Goal: Use online tool/utility

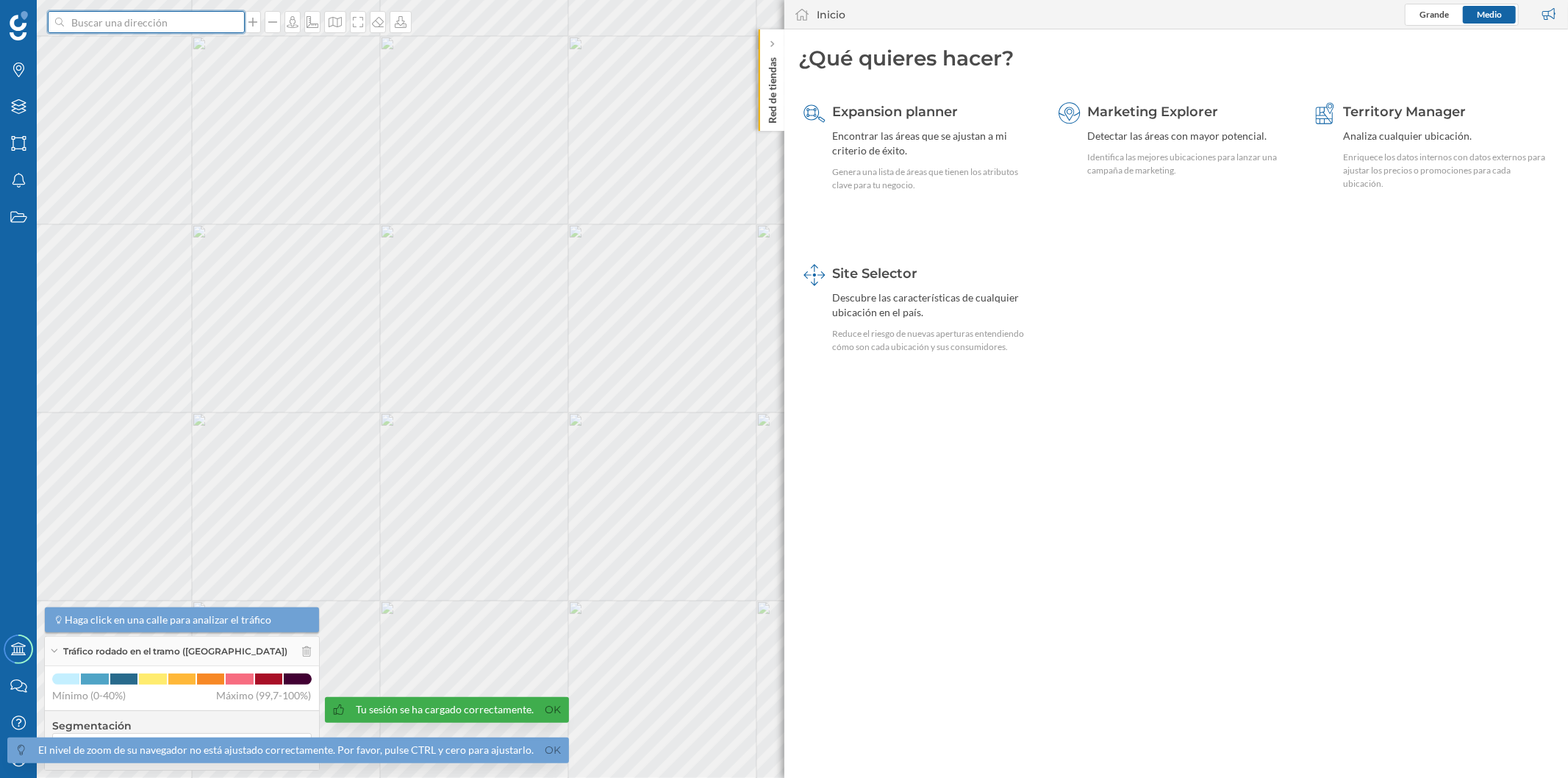
click at [197, 11] on input at bounding box center [146, 22] width 165 height 22
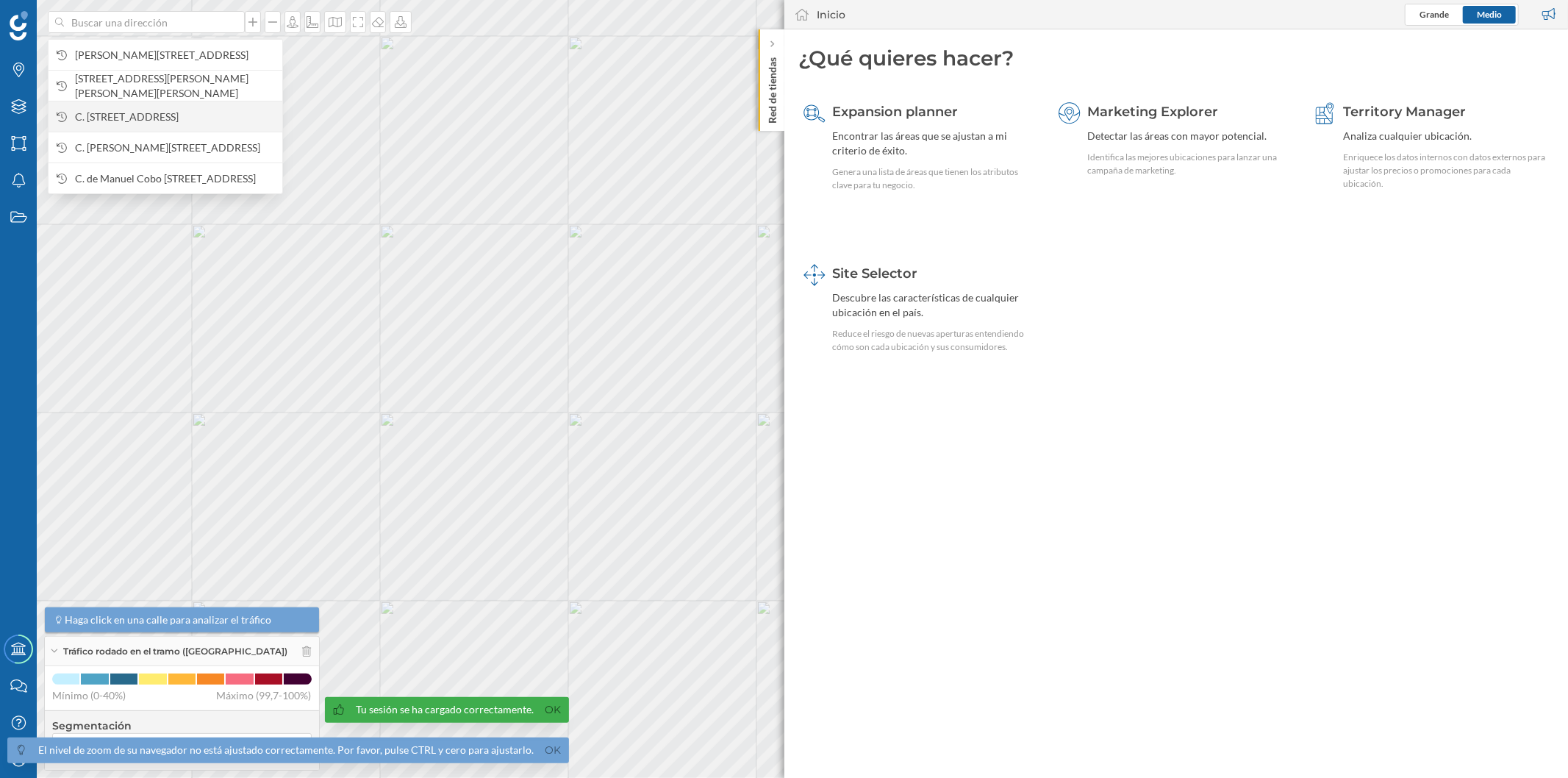
click at [177, 111] on span "C. [STREET_ADDRESS]" at bounding box center [175, 117] width 200 height 15
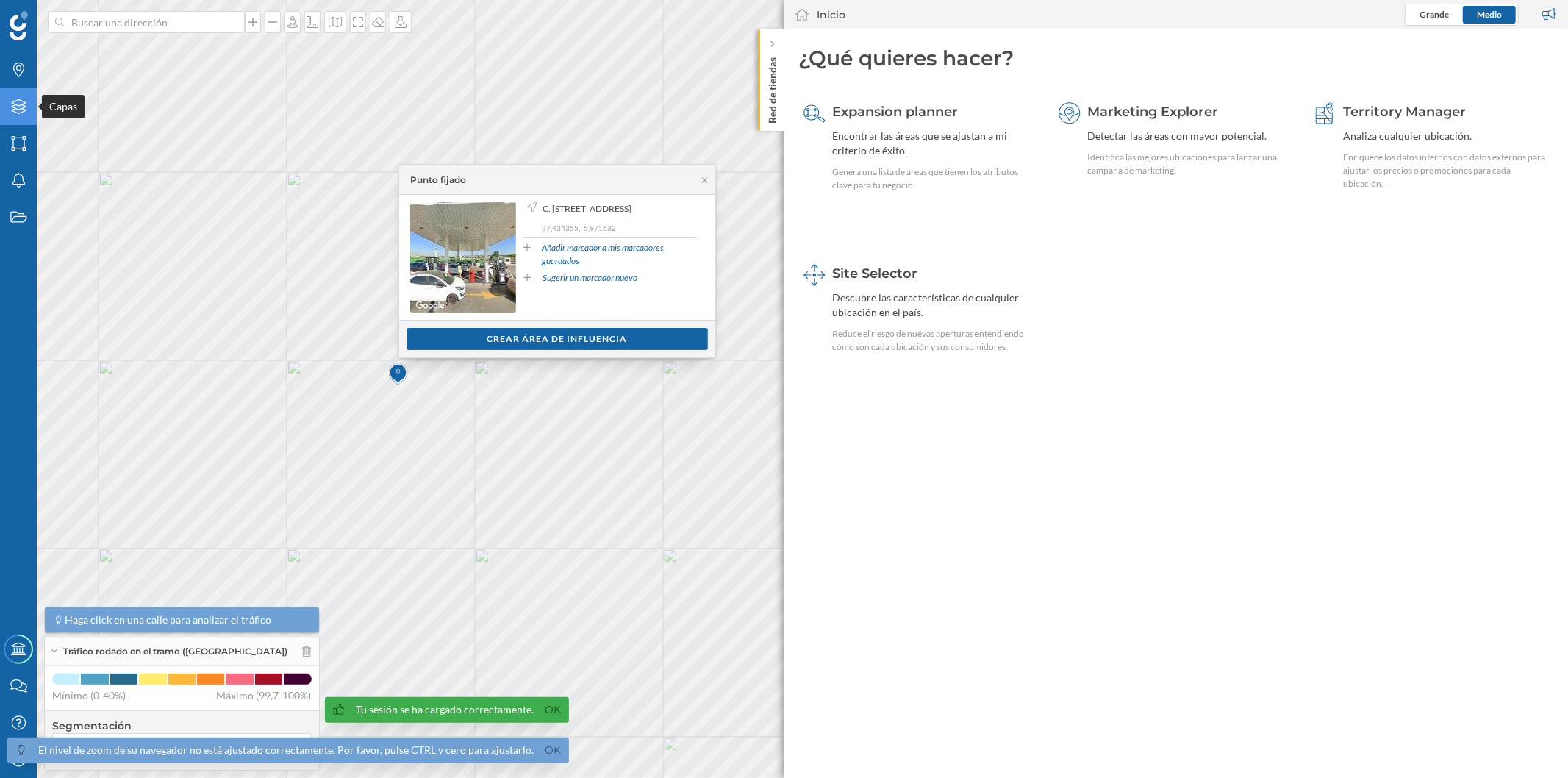
click at [26, 104] on icon "Capas" at bounding box center [18, 106] width 18 height 15
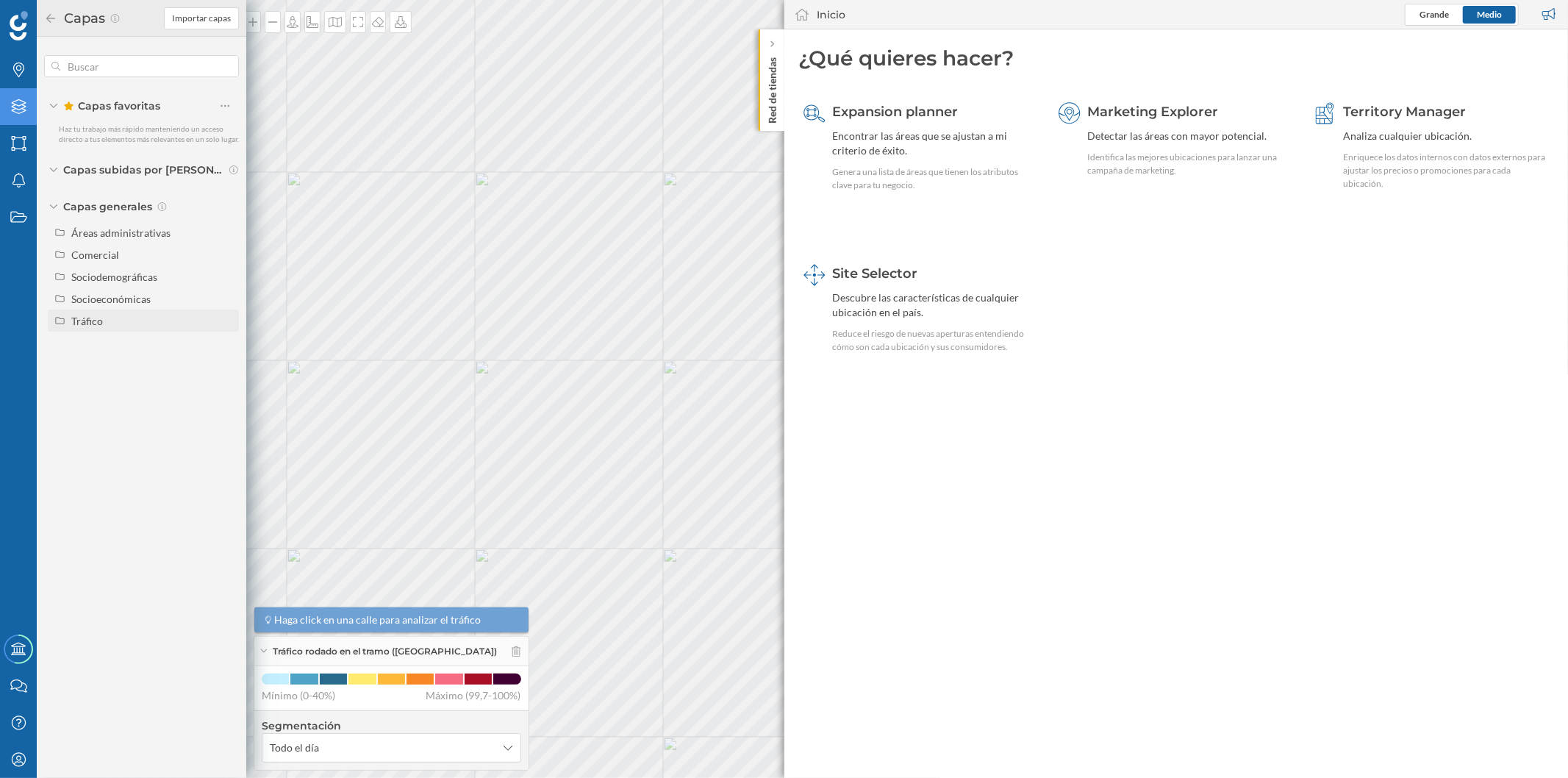
click at [126, 322] on div "Tráfico" at bounding box center [153, 321] width 162 height 16
click at [135, 341] on div "Tráfico rodado" at bounding box center [110, 343] width 66 height 12
click at [224, 341] on input "Tráfico rodado" at bounding box center [229, 343] width 9 height 9
radio input "true"
click at [769, 78] on p "Red de tiendas" at bounding box center [771, 87] width 15 height 72
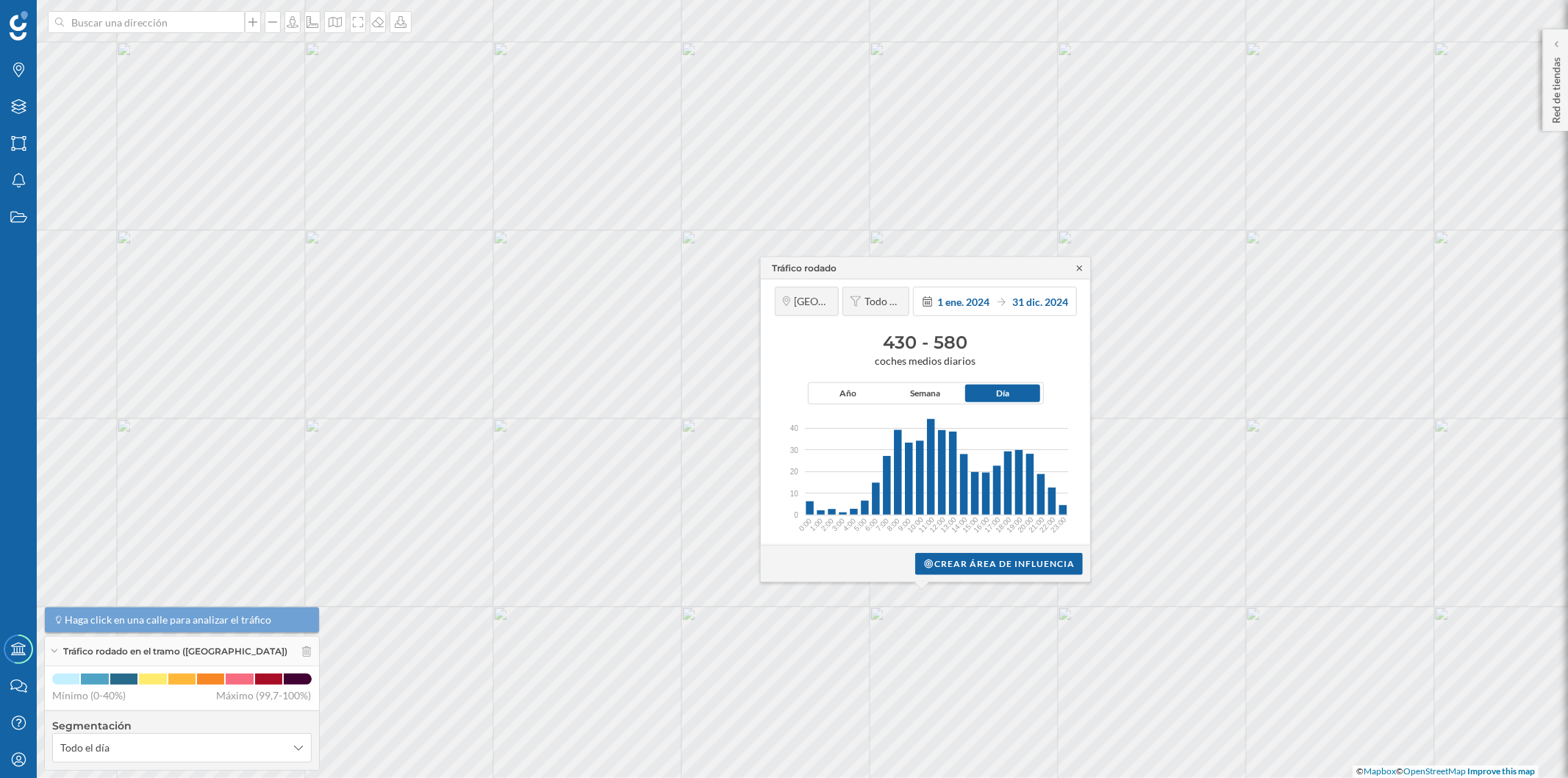
click at [1076, 267] on icon at bounding box center [1079, 268] width 11 height 9
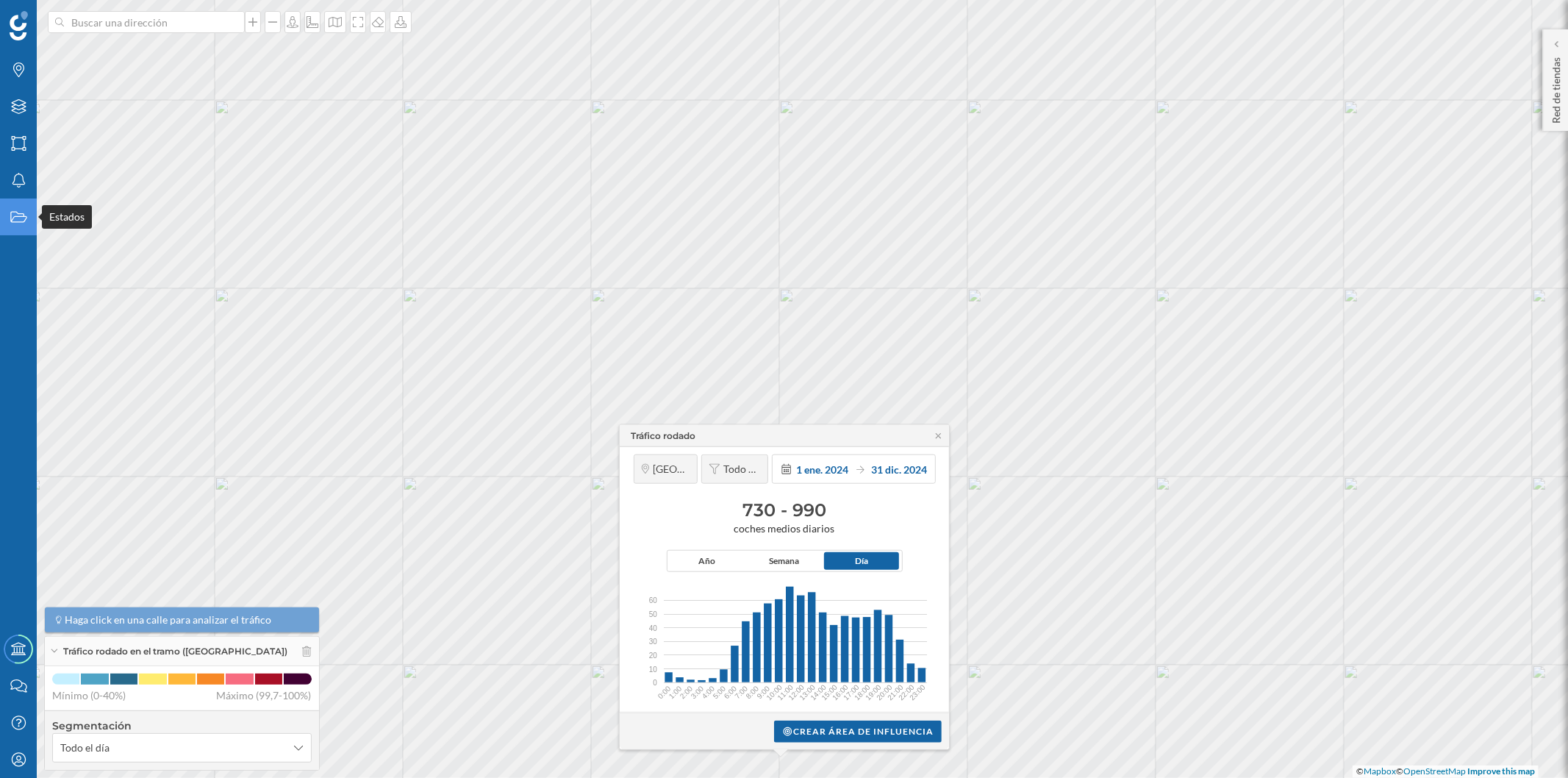
click at [31, 218] on div "Estados" at bounding box center [18, 217] width 37 height 37
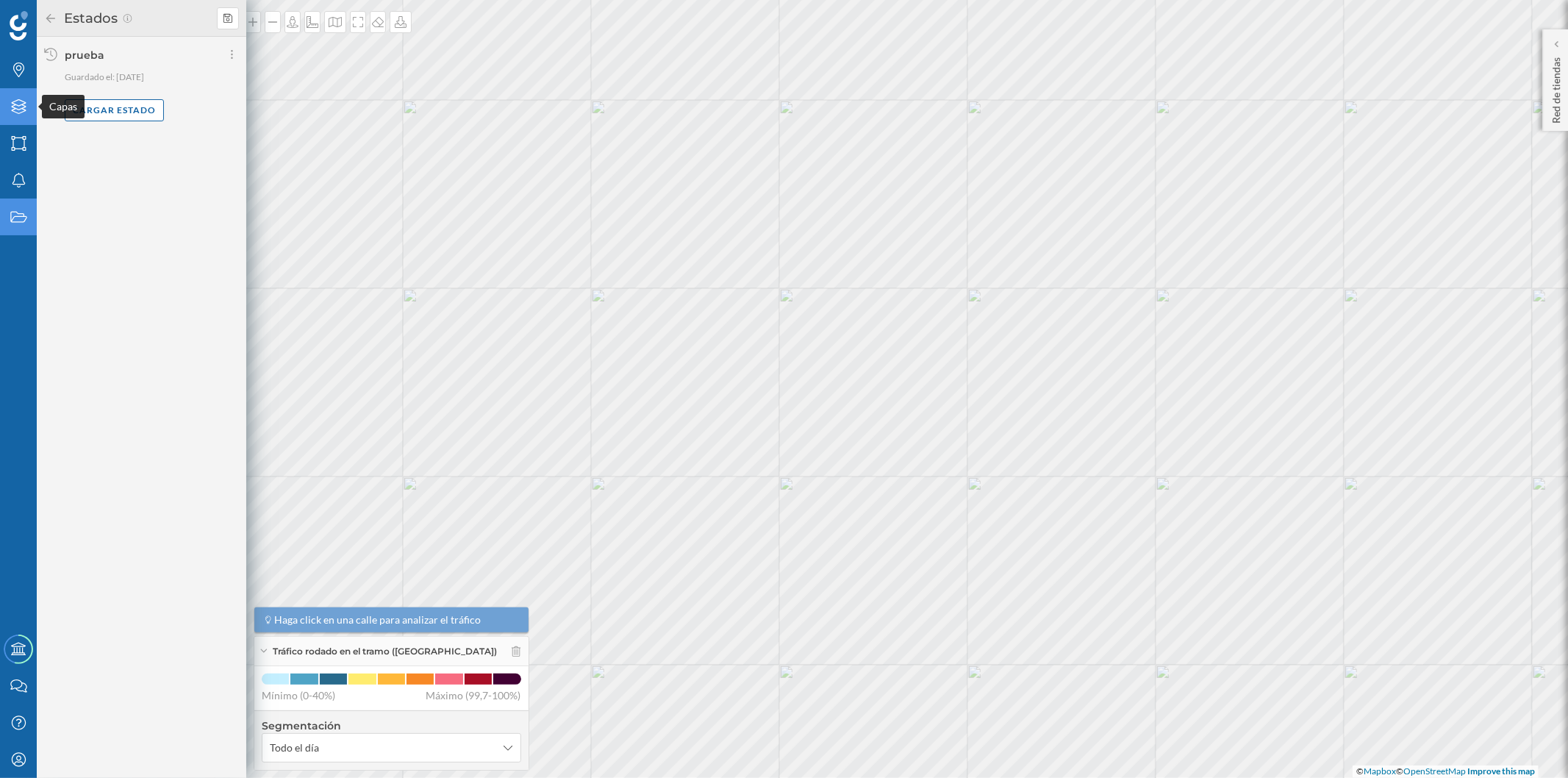
click at [9, 103] on icon "Capas" at bounding box center [18, 106] width 18 height 15
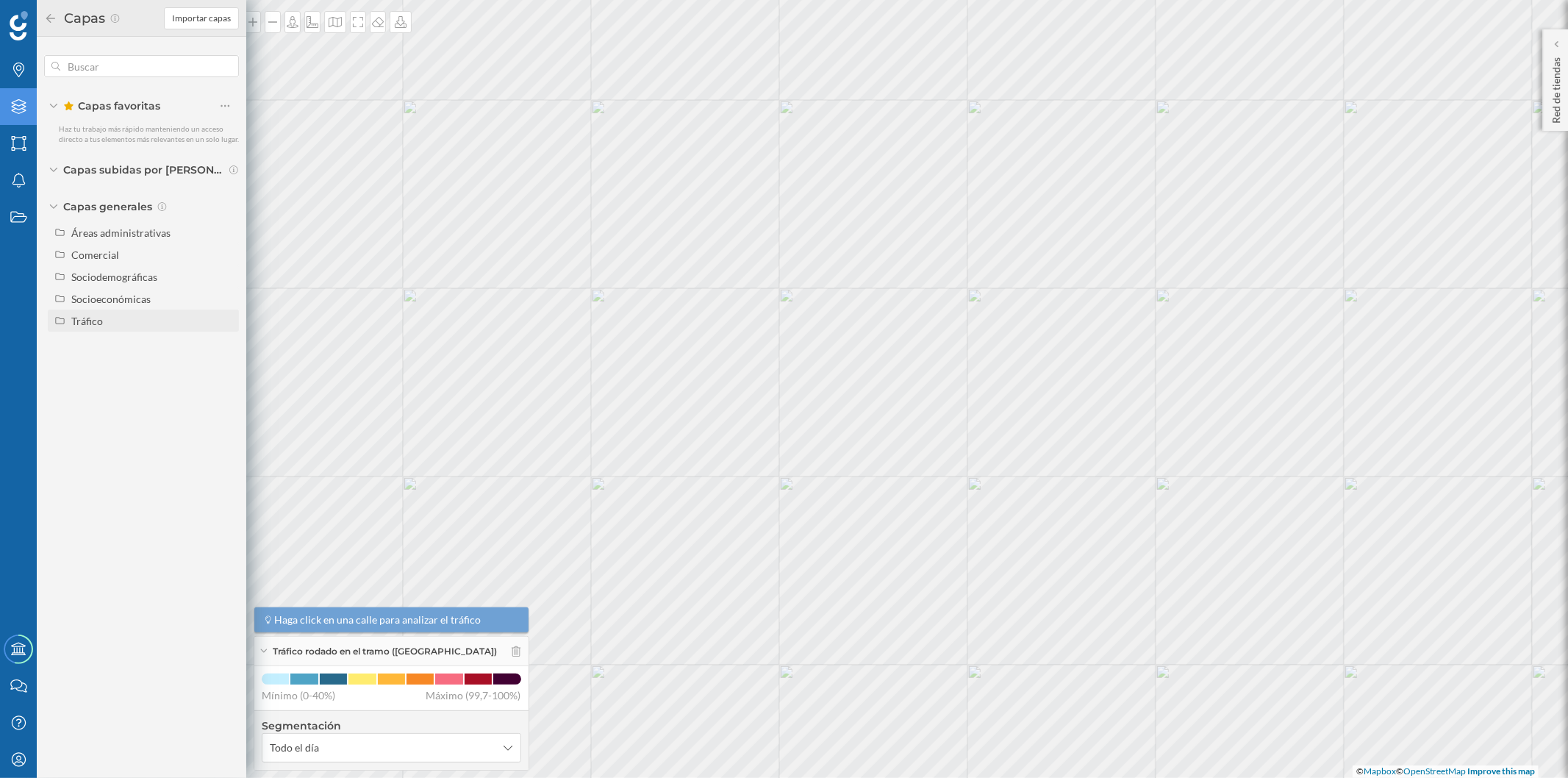
click at [145, 309] on div "Tráfico" at bounding box center [142, 320] width 191 height 22
click at [163, 354] on div "Peatonal" at bounding box center [128, 364] width 102 height 21
click at [224, 360] on input "Peatonal" at bounding box center [229, 364] width 9 height 9
radio input "true"
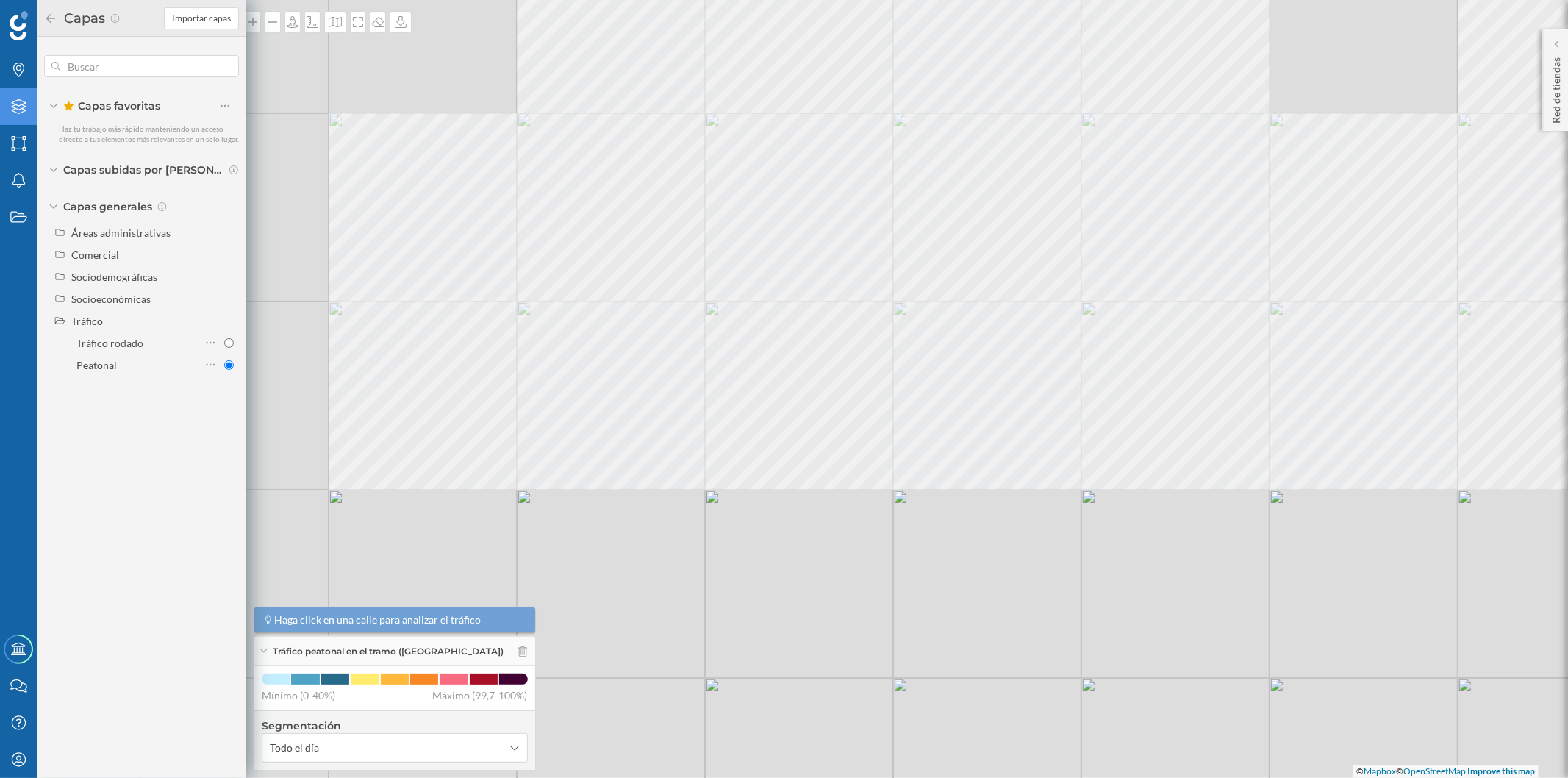
click at [1220, 115] on div "© Mapbox © OpenStreetMap Improve this map" at bounding box center [784, 389] width 1568 height 778
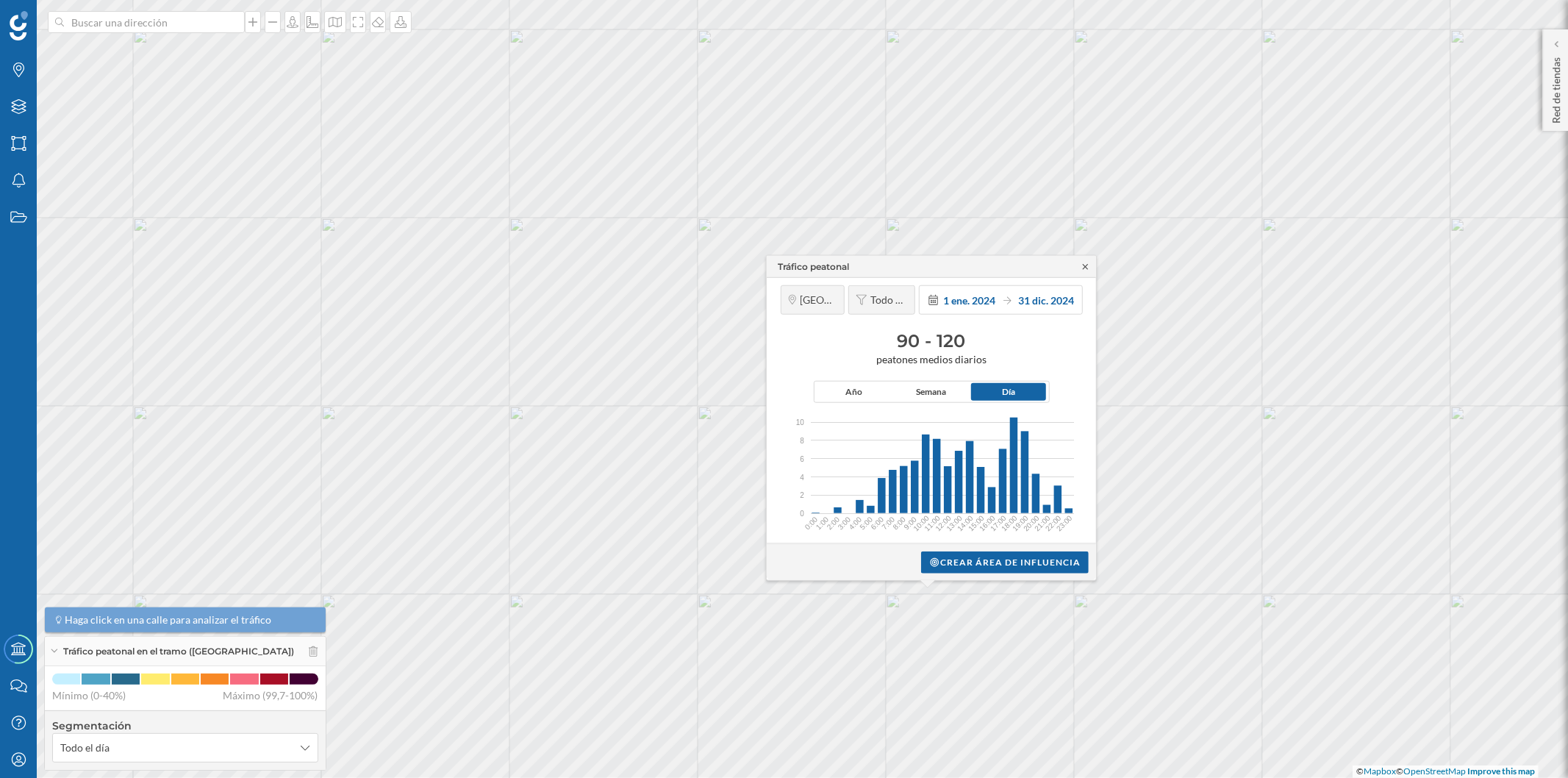
click at [1084, 269] on icon at bounding box center [1084, 266] width 11 height 9
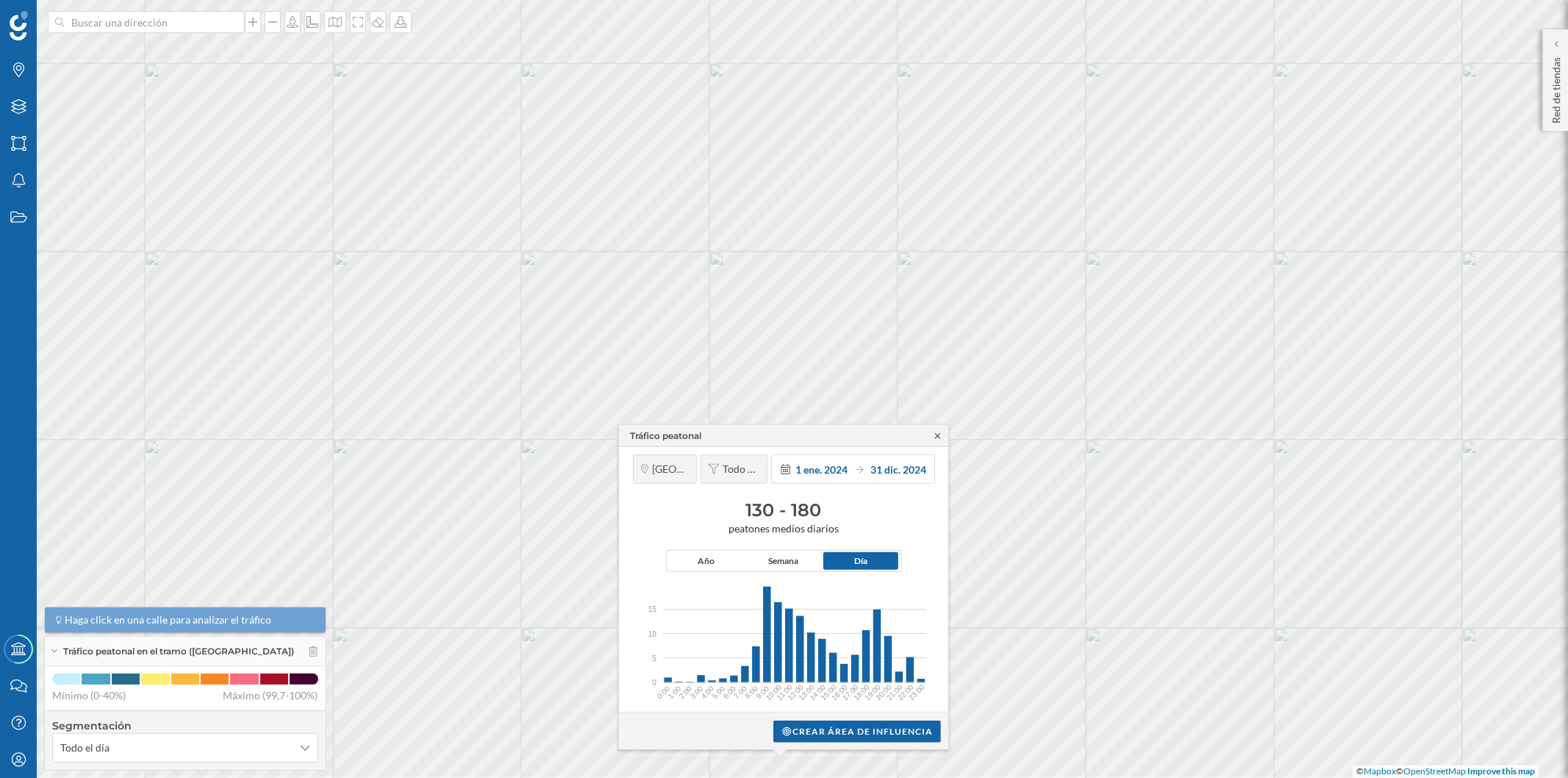
click at [941, 439] on icon at bounding box center [937, 435] width 11 height 9
